Goal: Check status: Check status

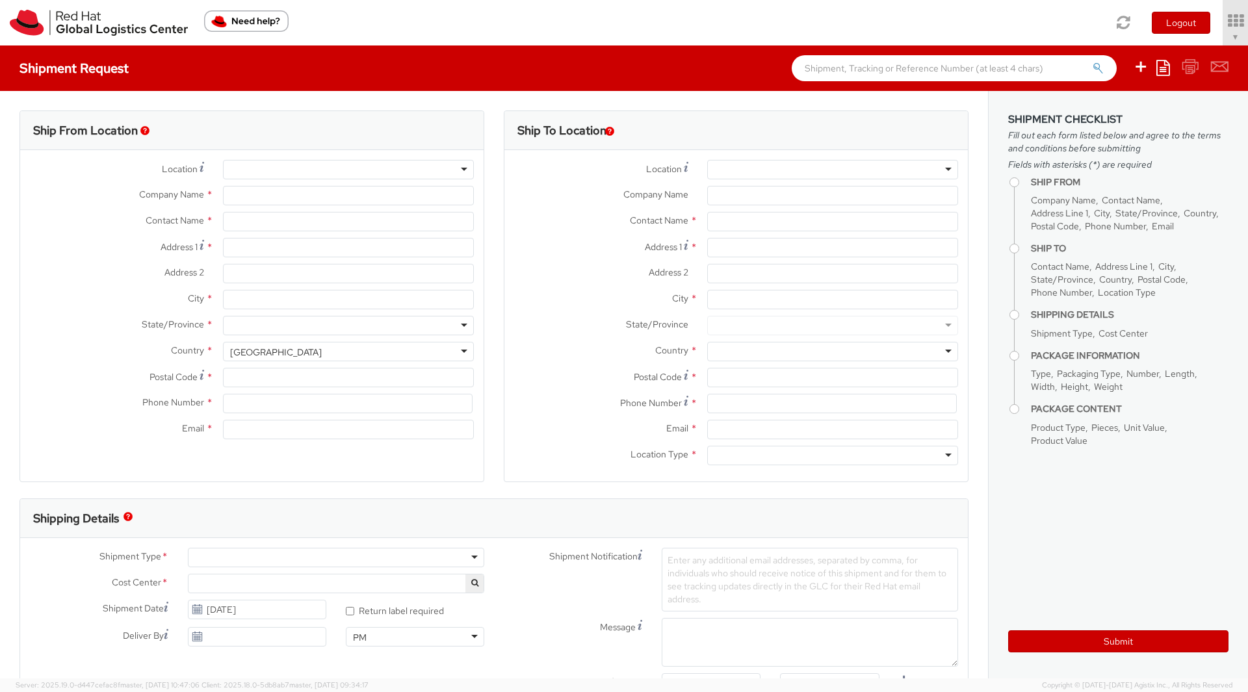
select select "901"
select select
click at [1226, 24] on icon at bounding box center [1199, 21] width 114 height 18
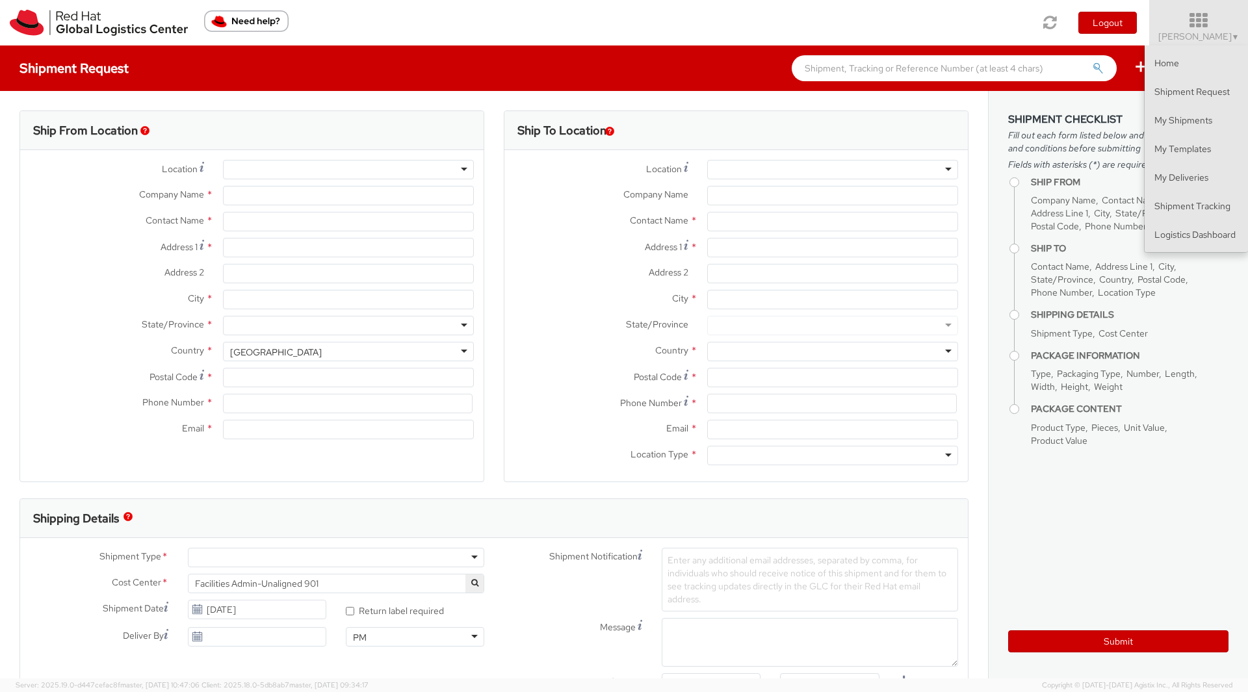
click at [1026, 78] on input "text" at bounding box center [954, 68] width 325 height 26
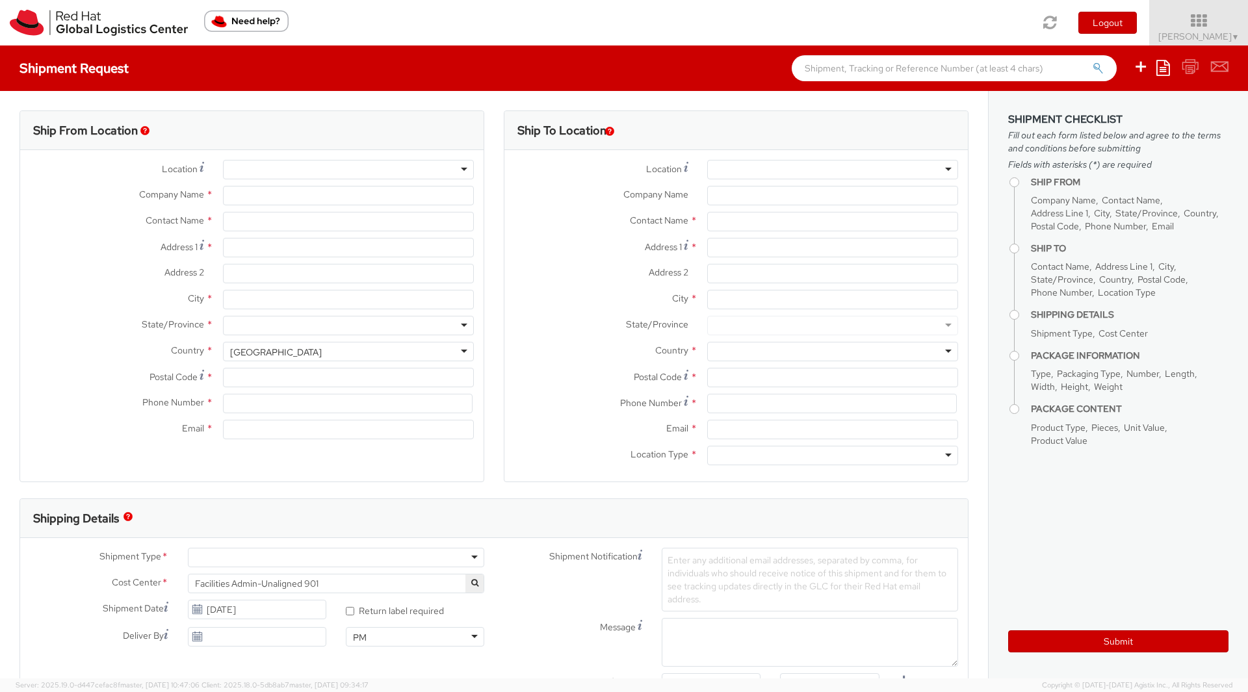
paste input "56781461"
type input "56781461"
click at [1093, 62] on button "submit" at bounding box center [1098, 70] width 11 height 16
type input "Red Hat, Inc."
type input "[PERSON_NAME]"
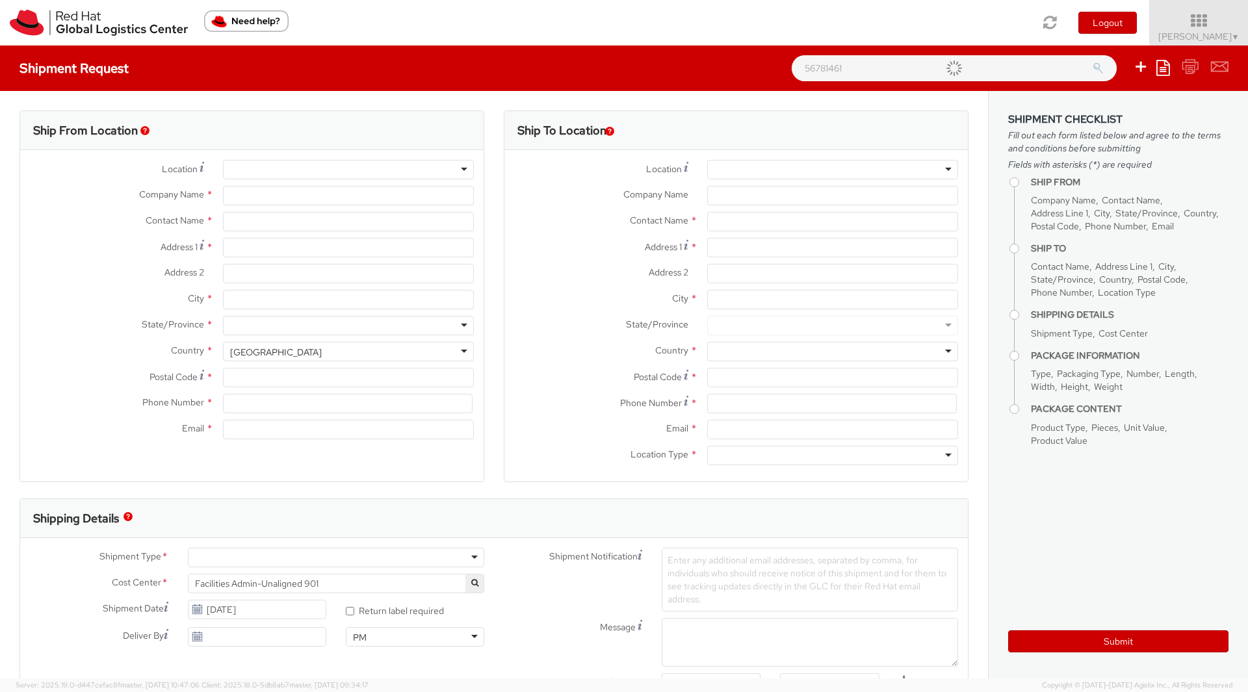
type input "[STREET_ADDRESS]"
type input "RALEIGH"
type input "27601"
type input "[PHONE_NUMBER]"
type input "[EMAIL_ADDRESS][DOMAIN_NAME]"
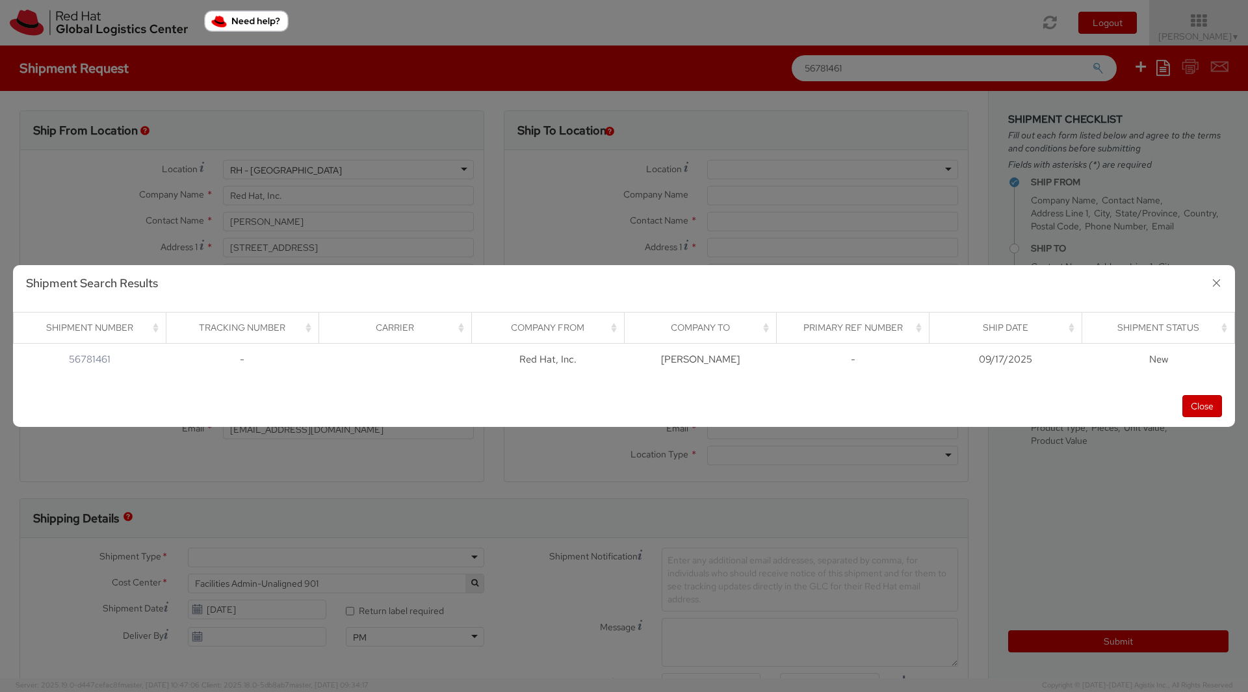
click at [1106, 337] on th "Shipment Status" at bounding box center [1158, 327] width 153 height 31
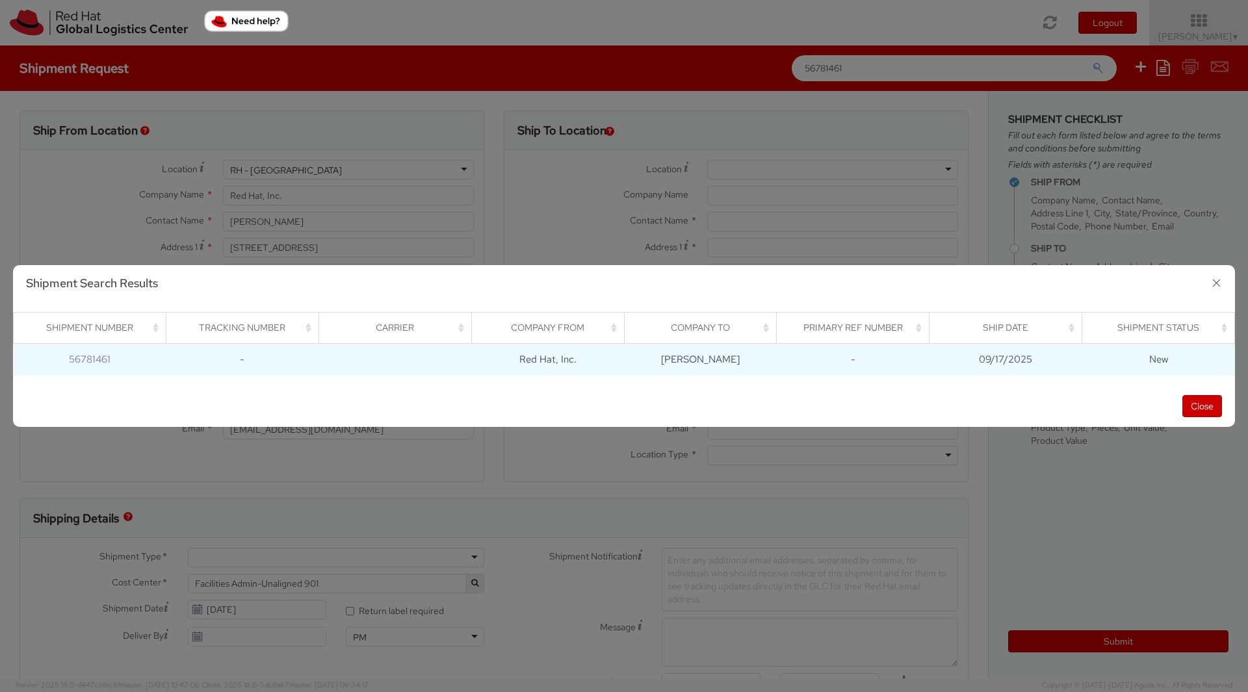
click at [1095, 350] on td "New" at bounding box center [1158, 359] width 153 height 32
click at [75, 364] on link "56781461" at bounding box center [90, 359] width 42 height 13
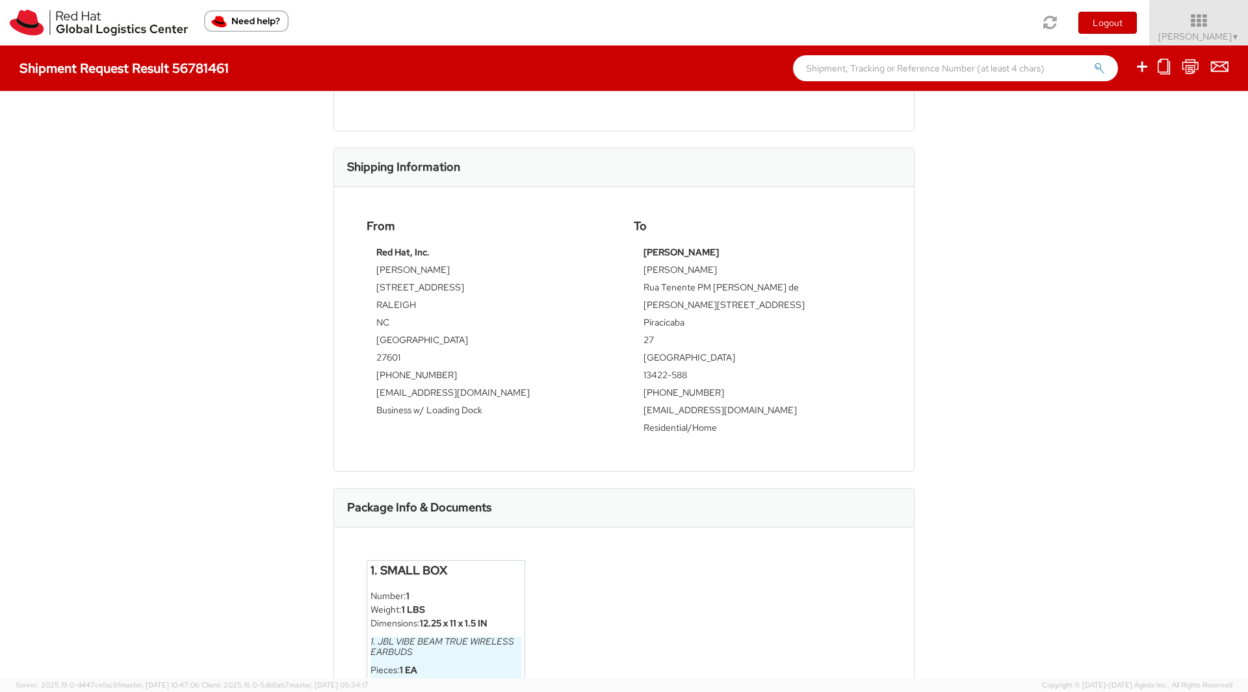
scroll to position [361, 0]
